Goal: Task Accomplishment & Management: Use online tool/utility

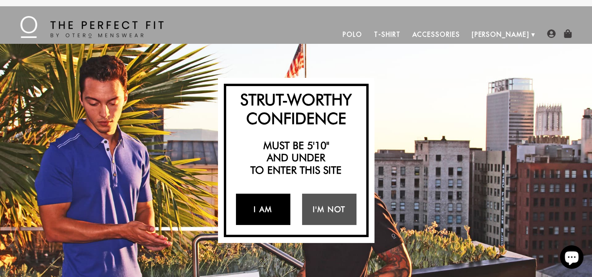
click at [255, 209] on link "I Am" at bounding box center [263, 209] width 54 height 31
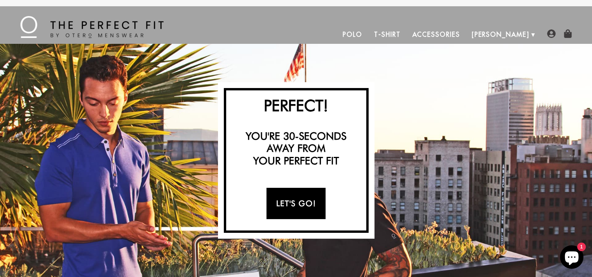
click at [285, 206] on link "Let's Go!" at bounding box center [295, 203] width 59 height 31
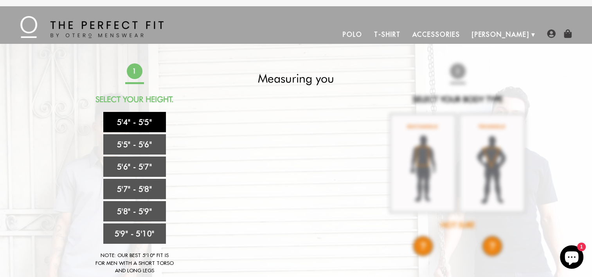
click at [142, 121] on link "5'4" - 5'5"" at bounding box center [134, 122] width 63 height 20
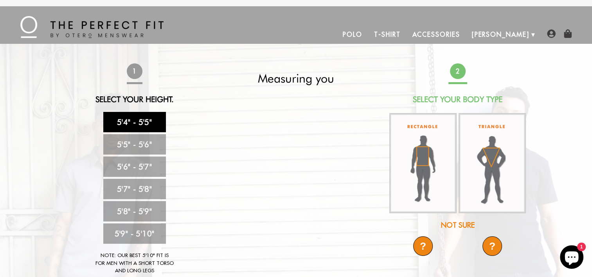
click at [450, 224] on div "Not Sure" at bounding box center [457, 225] width 138 height 11
click at [466, 227] on div "Not Sure" at bounding box center [457, 225] width 138 height 11
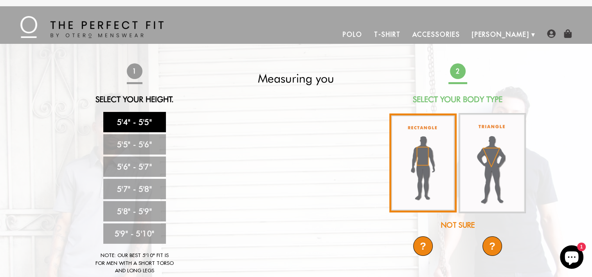
click at [426, 186] on img at bounding box center [422, 162] width 67 height 99
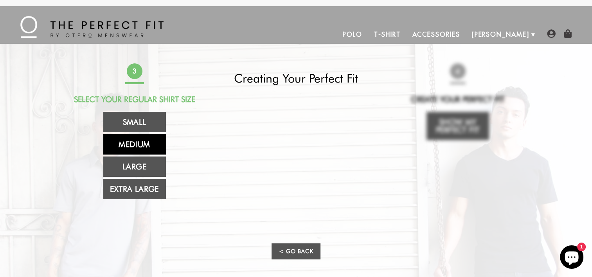
click at [143, 147] on link "Medium" at bounding box center [134, 144] width 63 height 20
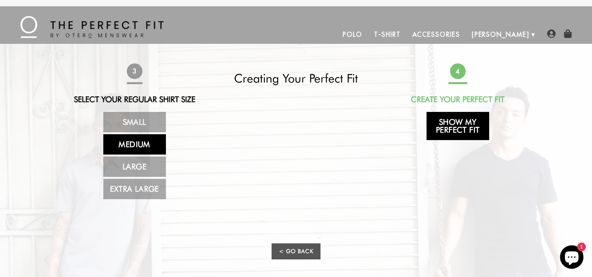
click at [436, 125] on link "Show My Perfect Fit" at bounding box center [457, 126] width 63 height 28
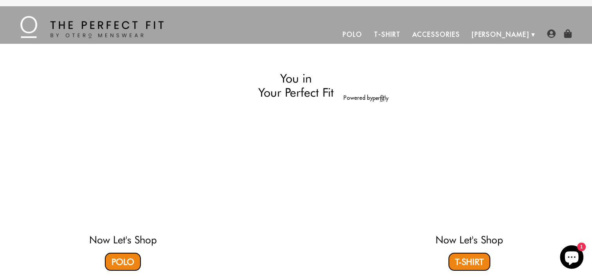
select select "M"
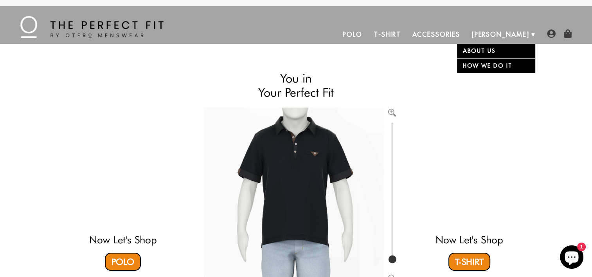
click at [527, 37] on link "[PERSON_NAME]" at bounding box center [500, 34] width 69 height 19
